Goal: Communication & Community: Answer question/provide support

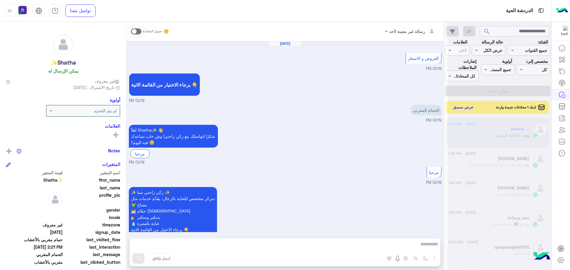
scroll to position [1150, 0]
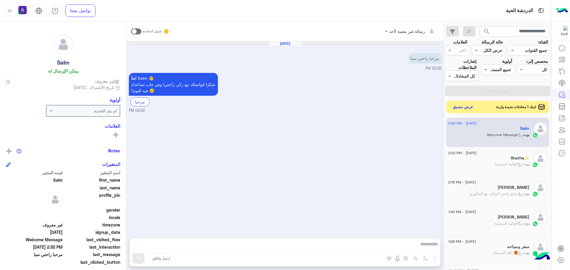
click at [457, 112] on div "لديك 1 محادثات جديدة واردة عرض مسبق" at bounding box center [497, 107] width 103 height 12
click at [460, 104] on button "عرض مسبق" at bounding box center [463, 107] width 25 height 8
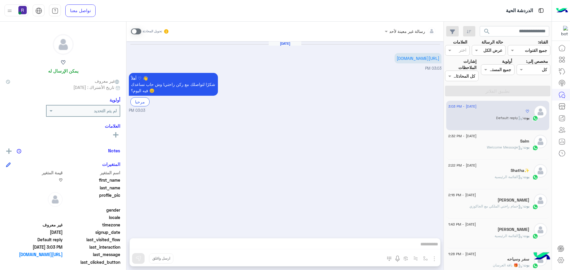
click at [490, 143] on div "Salm" at bounding box center [488, 142] width 81 height 6
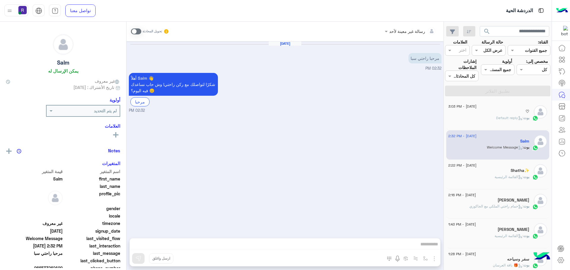
click at [490, 117] on div "[PERSON_NAME] : Default reply" at bounding box center [488, 120] width 81 height 10
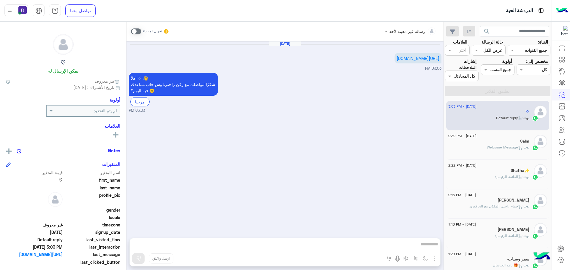
click at [493, 154] on div "بوت : Welcome Message" at bounding box center [488, 150] width 81 height 10
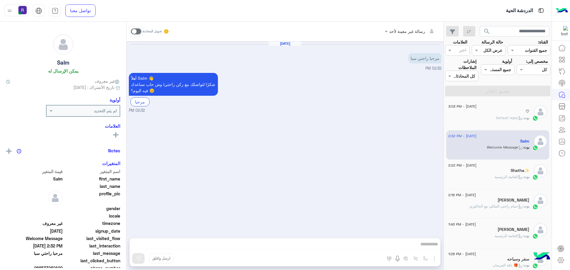
click at [489, 183] on div "بوت : القائمة الرئيسية" at bounding box center [488, 180] width 81 height 10
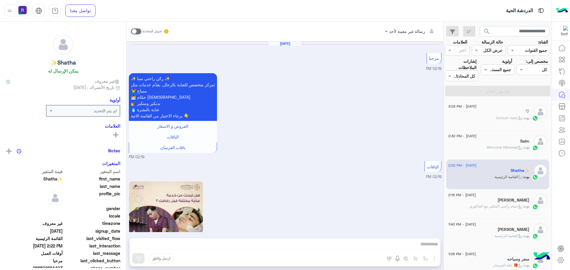
scroll to position [1031, 0]
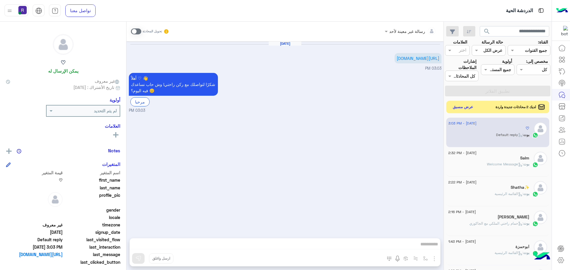
click at [462, 106] on button "عرض مسبق" at bounding box center [463, 107] width 25 height 8
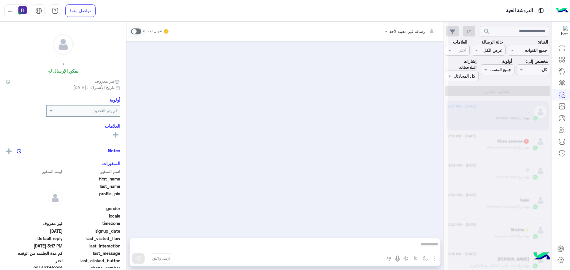
scroll to position [381, 0]
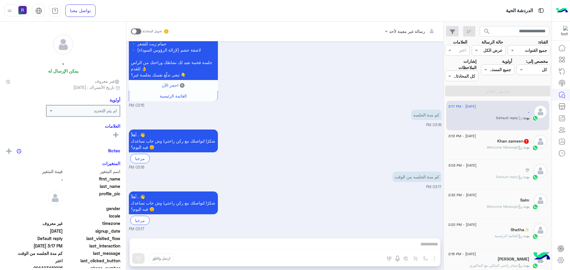
click at [483, 139] on div "Khan zameen 1" at bounding box center [488, 142] width 81 height 6
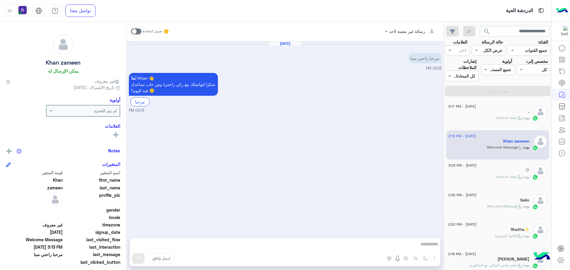
click at [488, 118] on div "بوت : Default reply" at bounding box center [488, 120] width 81 height 10
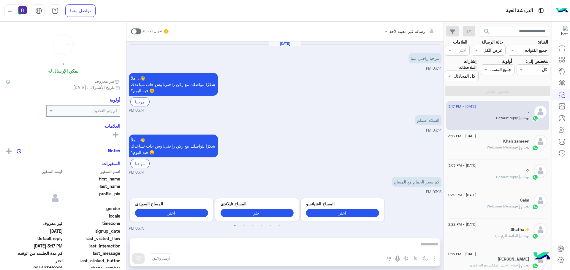
scroll to position [381, 0]
